Goal: Navigation & Orientation: Find specific page/section

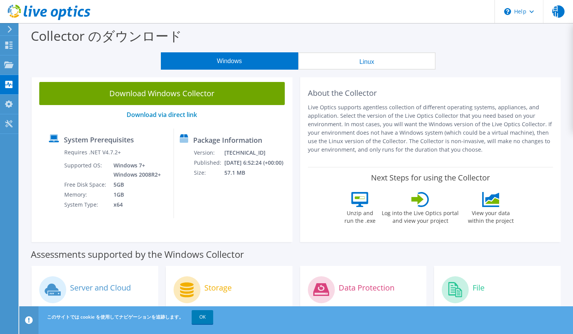
scroll to position [77, 0]
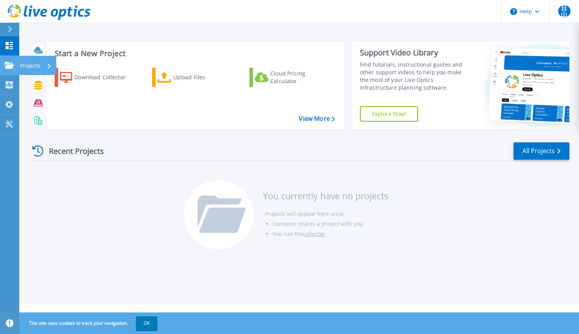
click at [42, 67] on div "Projects" at bounding box center [36, 66] width 32 height 20
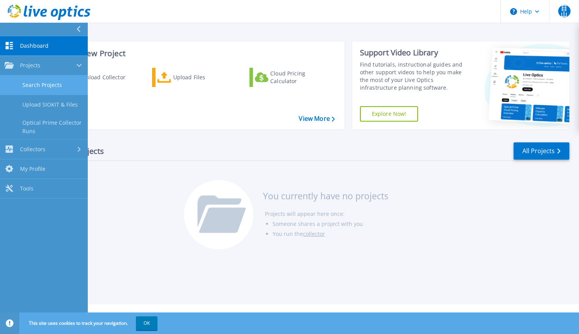
click at [62, 86] on link "Search Projects" at bounding box center [44, 85] width 88 height 20
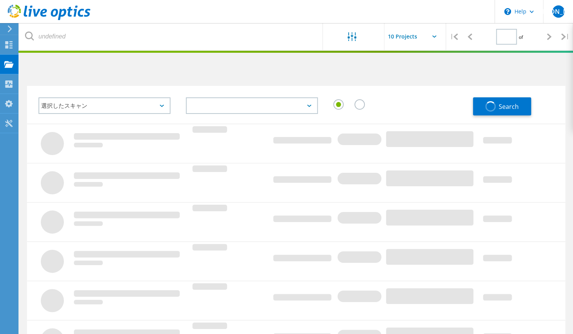
type input "1"
